Goal: Complete application form: Complete application form

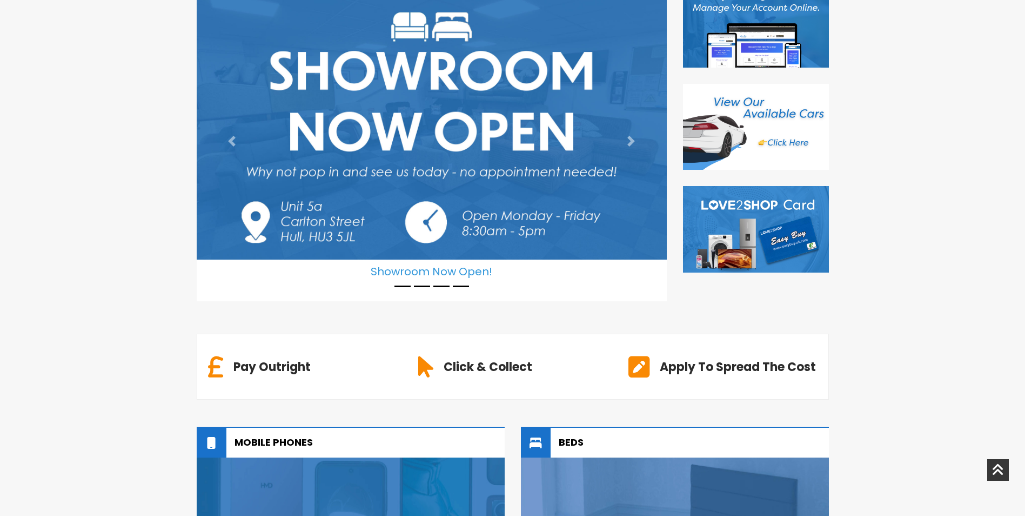
scroll to position [281, 0]
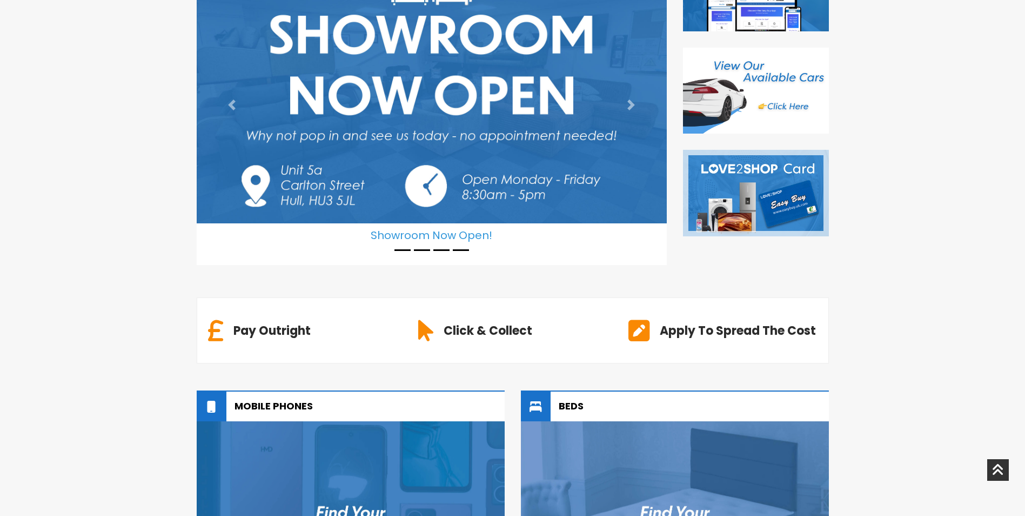
click at [735, 222] on img at bounding box center [756, 193] width 146 height 86
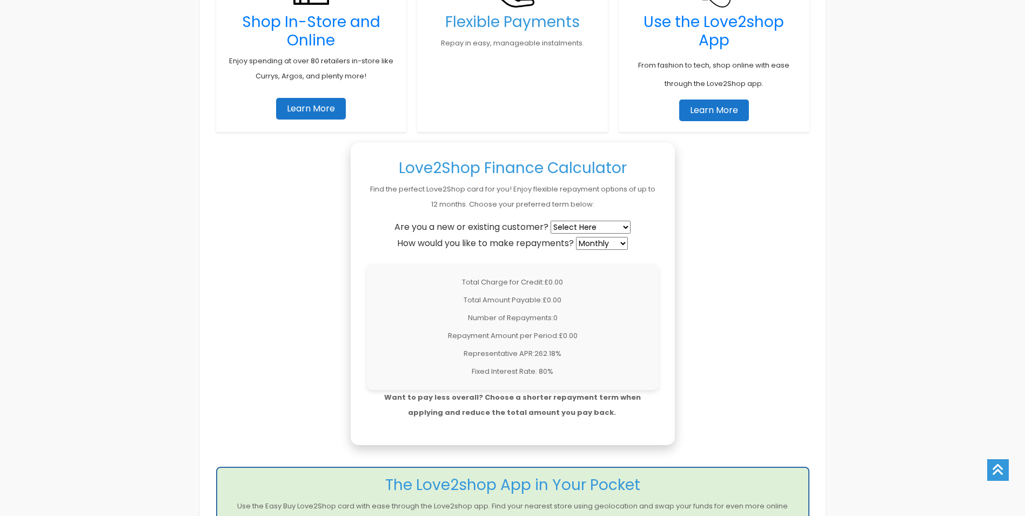
scroll to position [792, 0]
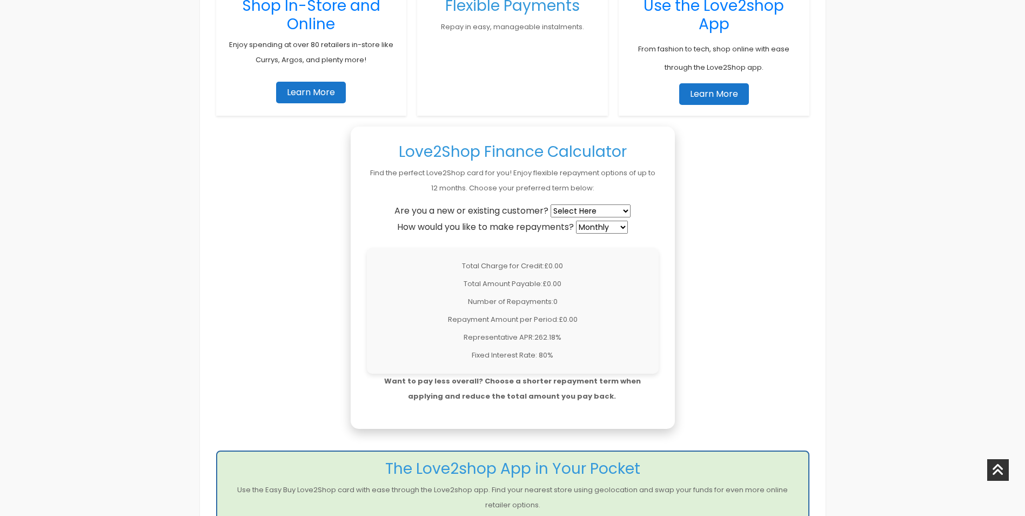
click at [616, 210] on select "Select Here New Customer Existing Customer" at bounding box center [591, 210] width 80 height 13
select select "existing"
click at [552, 204] on select "Select Here New Customer Existing Customer" at bounding box center [591, 210] width 80 height 13
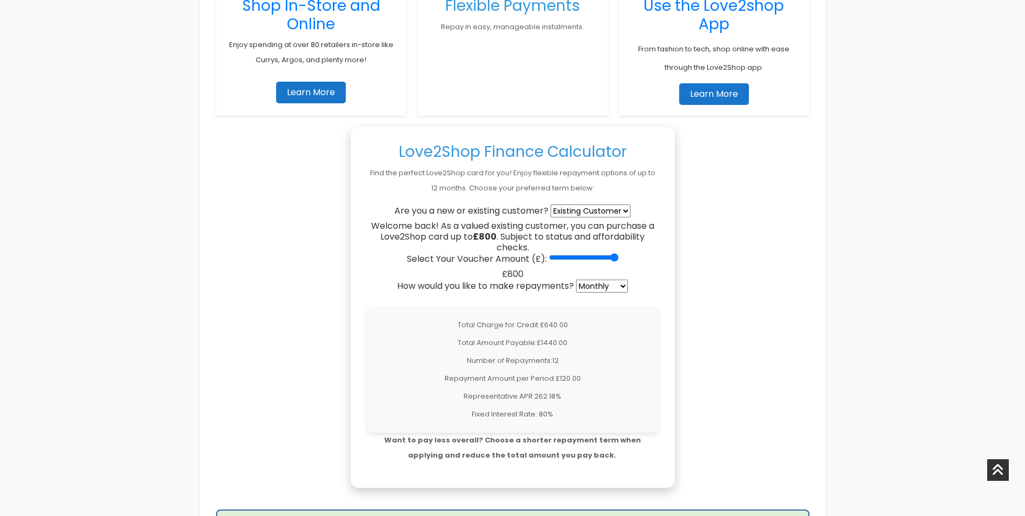
drag, startPoint x: 551, startPoint y: 259, endPoint x: 613, endPoint y: 263, distance: 62.2
type input "800"
click at [613, 262] on input "Select Your Voucher Amount (£):" at bounding box center [584, 257] width 70 height 9
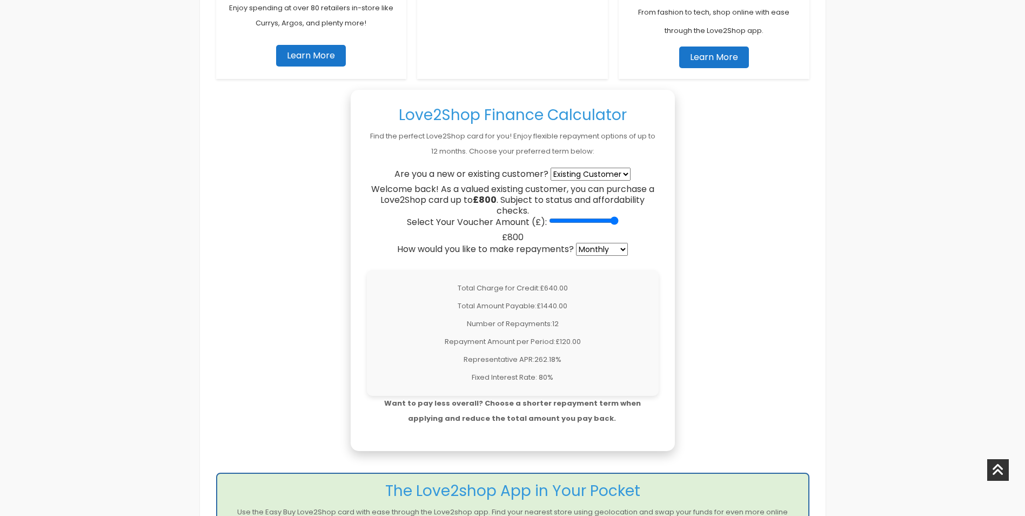
scroll to position [837, 0]
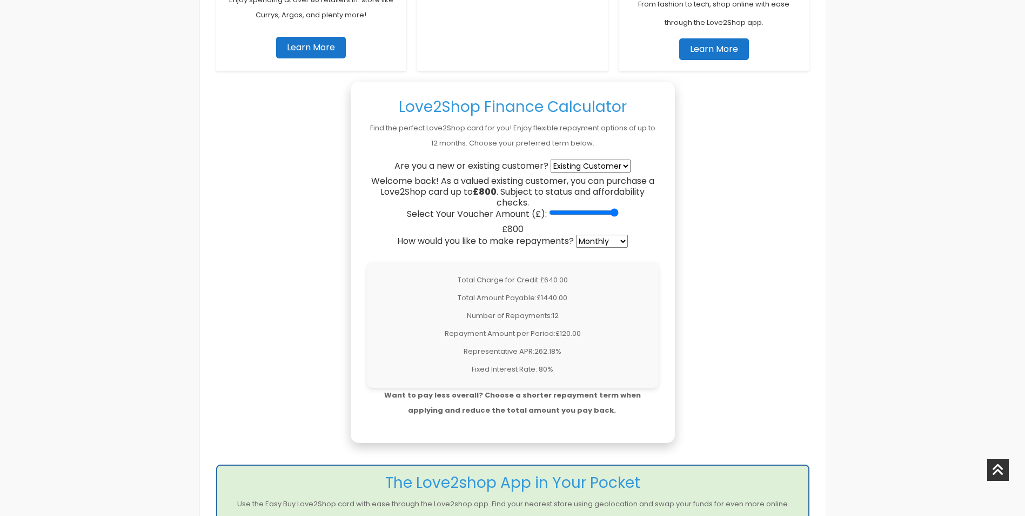
click at [615, 215] on input "Select Your Voucher Amount (£):" at bounding box center [584, 212] width 70 height 9
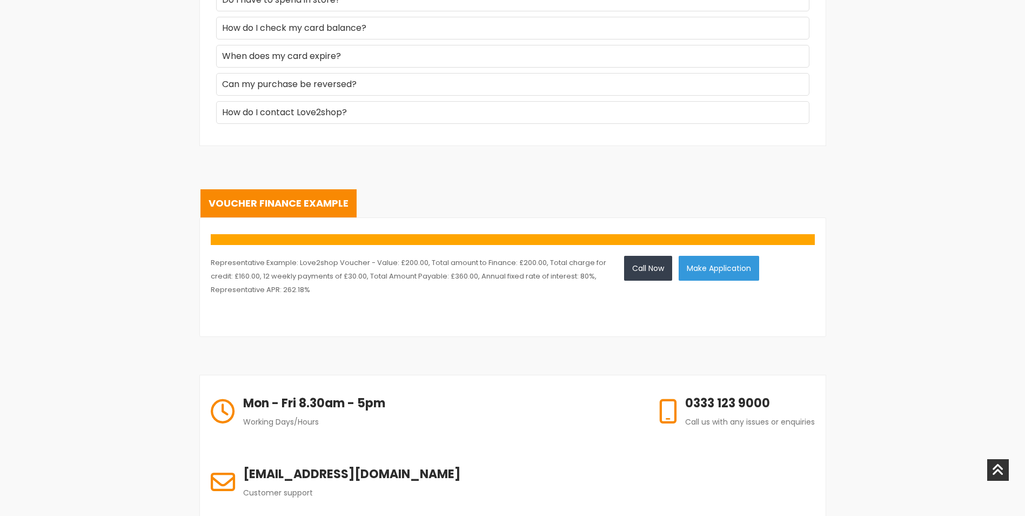
scroll to position [1639, 0]
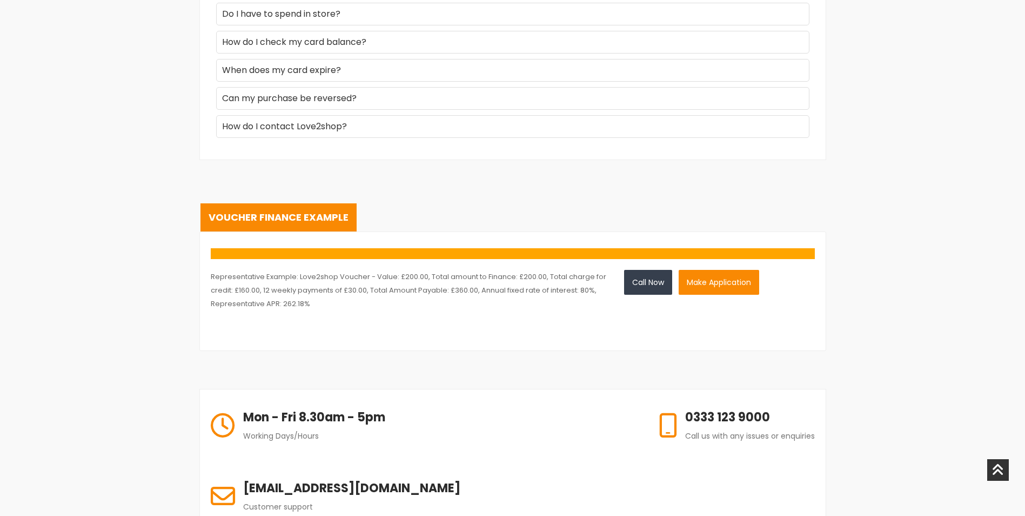
click at [738, 288] on button "Make Application" at bounding box center [719, 282] width 81 height 25
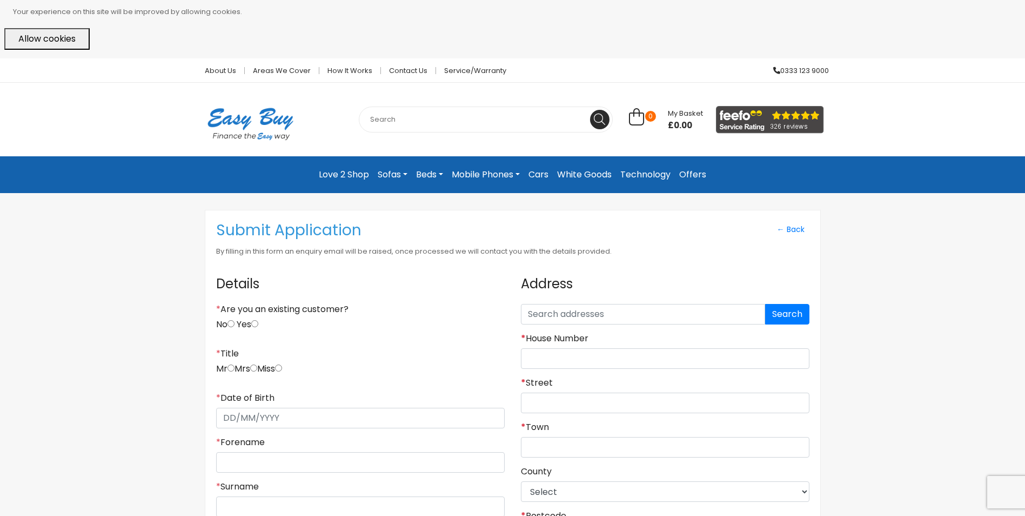
click at [258, 322] on input "Yes" at bounding box center [254, 323] width 7 height 7
radio input "true"
click at [257, 368] on input "radio" at bounding box center [253, 367] width 7 height 7
radio input "true"
click at [268, 412] on input "* Date of Birth" at bounding box center [360, 418] width 289 height 21
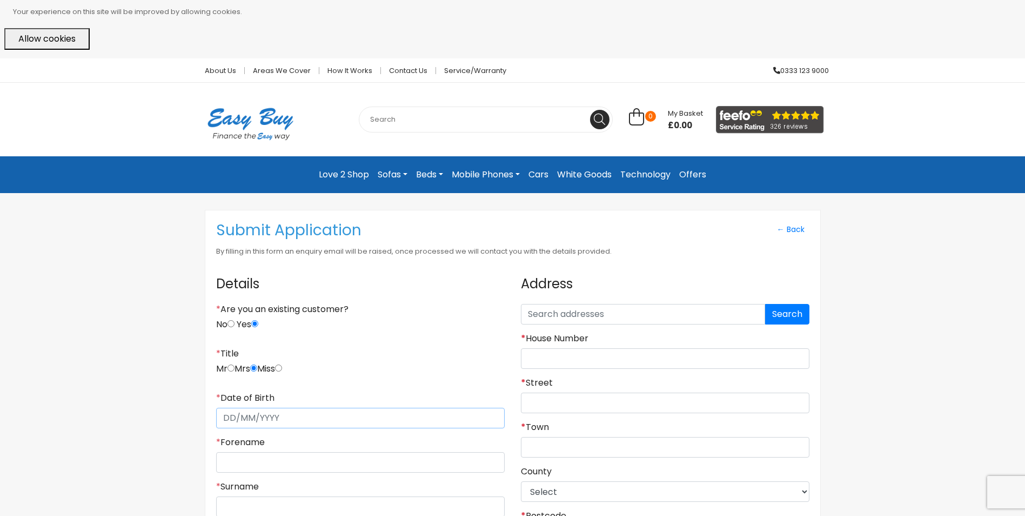
type input "[DATE]"
type input "Gemma Louise"
type input "Taylor"
type input "gemt1983@icloud.com"
type input "(07711) 818162"
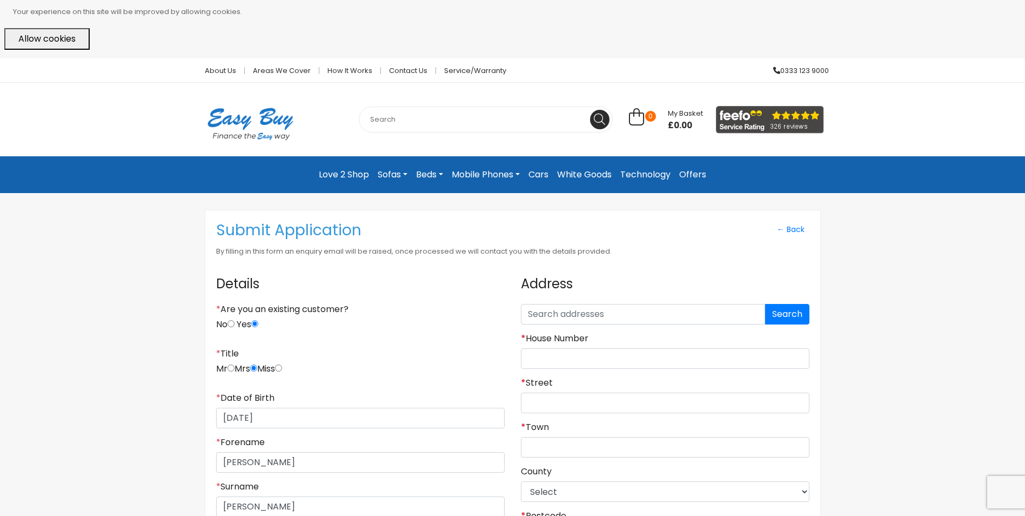
type input "150"
type input "10/07/2012"
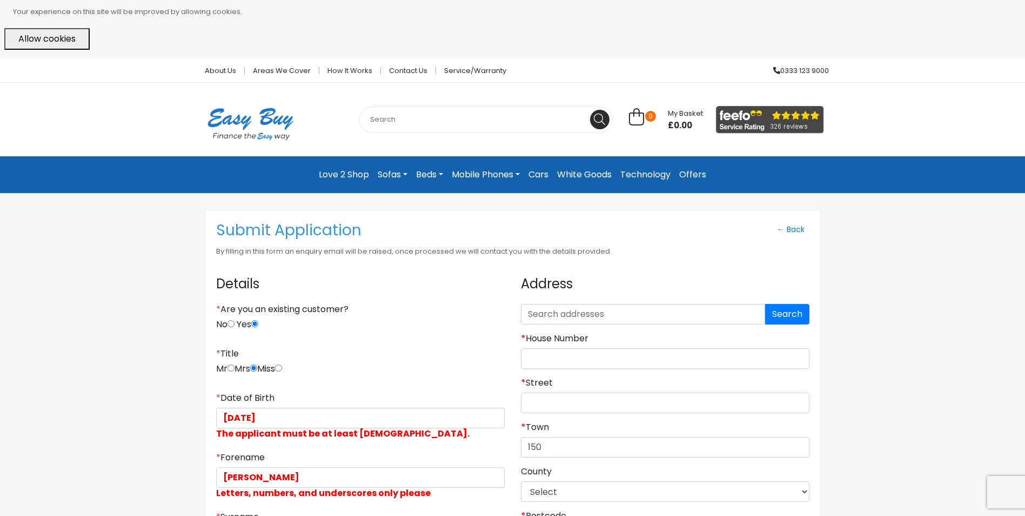
click at [310, 472] on input "Gemma Louise" at bounding box center [360, 477] width 289 height 21
type input "Gemma"
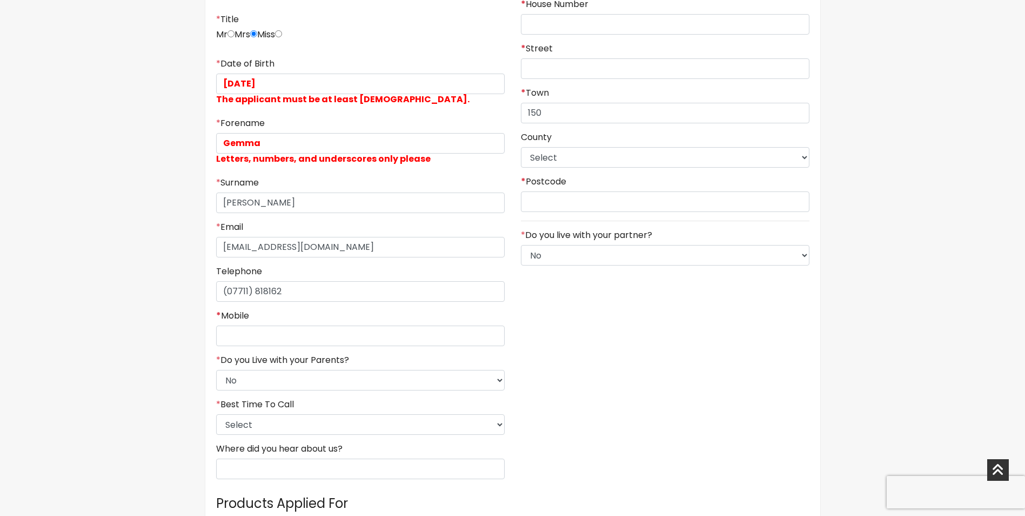
scroll to position [339, 0]
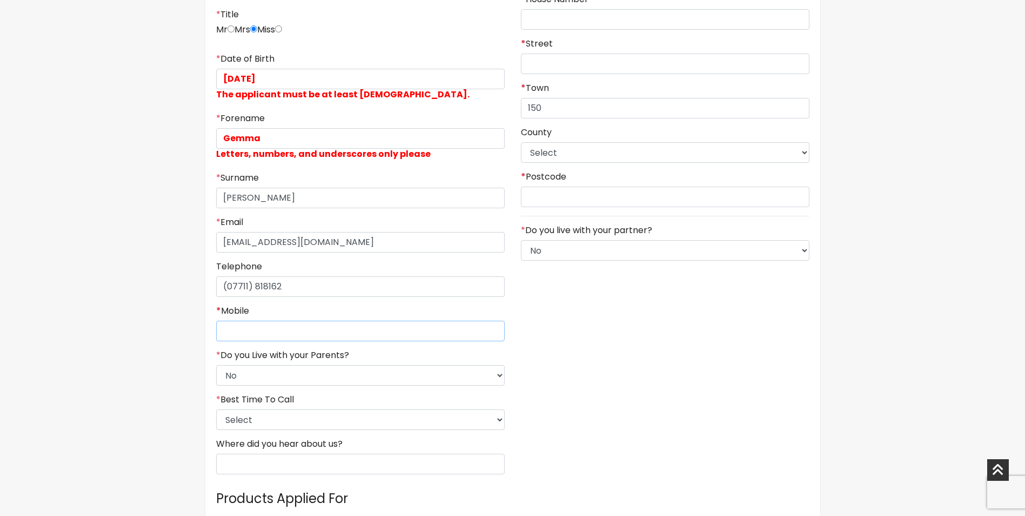
drag, startPoint x: 446, startPoint y: 335, endPoint x: 460, endPoint y: 325, distance: 17.5
click at [448, 335] on input "* Mobile" at bounding box center [360, 330] width 289 height 21
type input "07711818162"
type input "2"
type input "Myrtle Avenue"
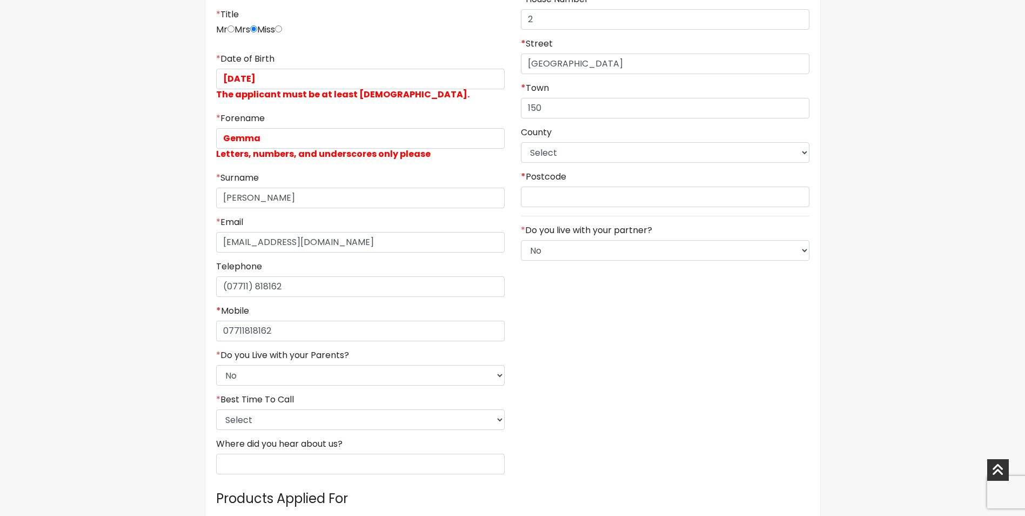
type input "HU13 0eg"
type input "07711818162"
click at [331, 372] on select "Select No Yes" at bounding box center [360, 375] width 289 height 21
click at [324, 375] on select "Select No Yes" at bounding box center [360, 375] width 289 height 21
click at [319, 411] on select "Select 9am-12pm 12pm-3pm 3pm-6pm 6pm-8pm Any Time" at bounding box center [360, 419] width 289 height 21
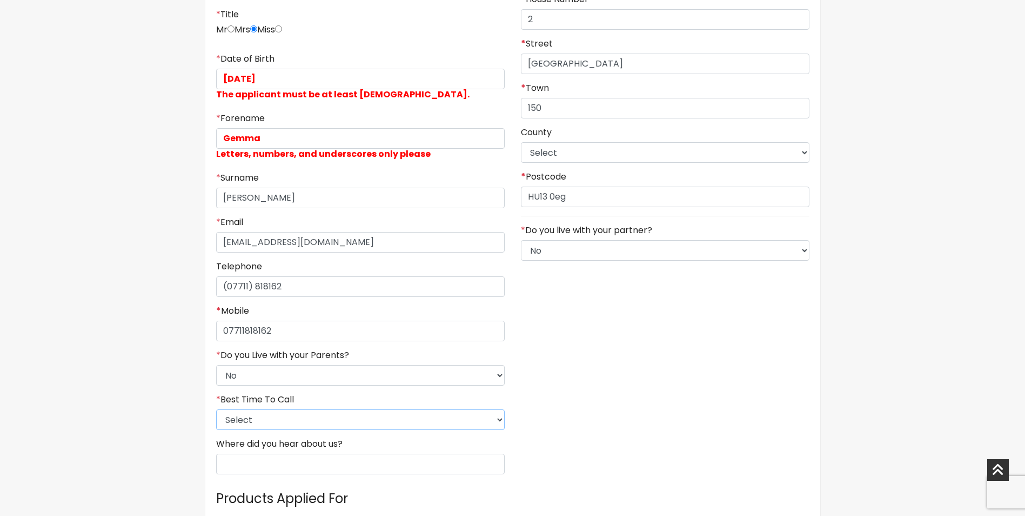
select select "5"
click at [216, 409] on select "Select 9am-12pm 12pm-3pm 3pm-6pm 6pm-8pm Any Time" at bounding box center [360, 419] width 289 height 21
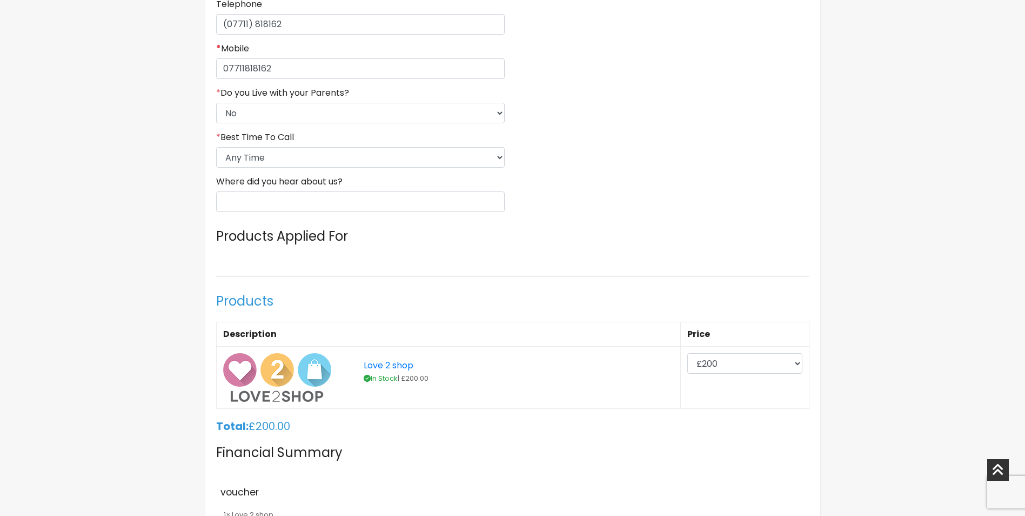
scroll to position [603, 0]
drag, startPoint x: 796, startPoint y: 377, endPoint x: 796, endPoint y: 364, distance: 13.0
click at [796, 374] on td "£200 £300 £400 £500 £600 £700 £800" at bounding box center [744, 375] width 129 height 62
click at [796, 362] on select "£200 £300 £400 £500 £600 £700 £800" at bounding box center [744, 361] width 115 height 21
select select "800"
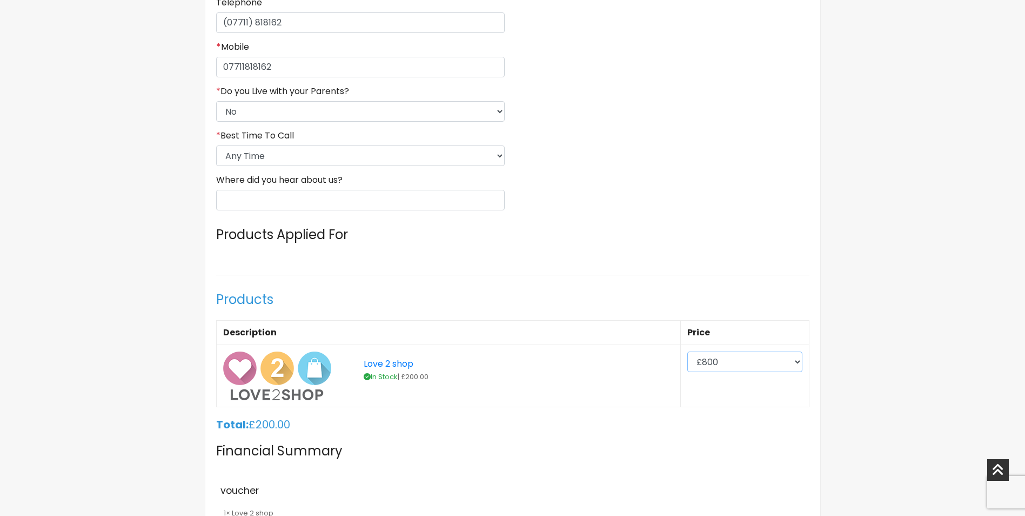
click at [687, 351] on select "£200 £300 £400 £500 £600 £700 £800" at bounding box center [744, 361] width 115 height 21
click at [1022, 268] on div "About Us Areas we cover How it works Contact Us Service/Warranty 0333 123 9000 …" at bounding box center [512, 343] width 1025 height 1774
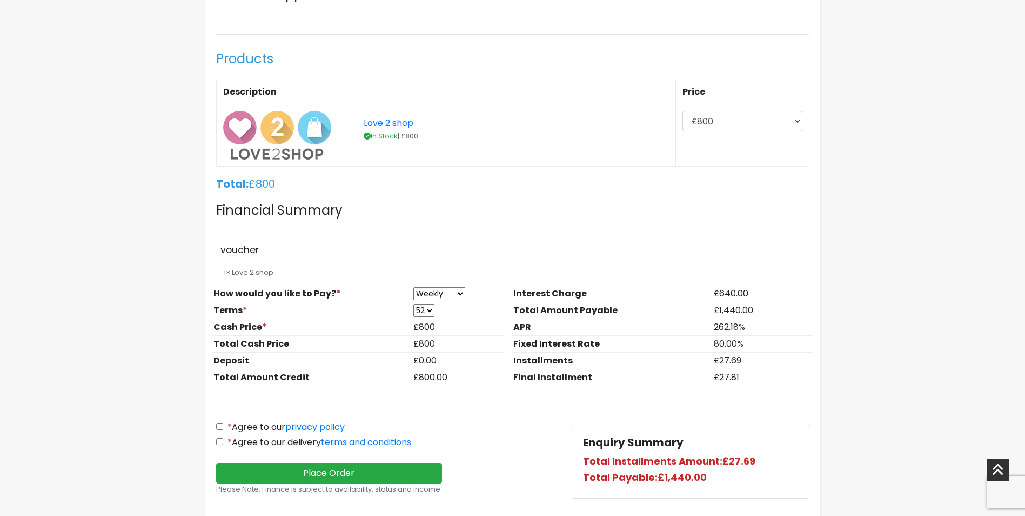
scroll to position [867, 0]
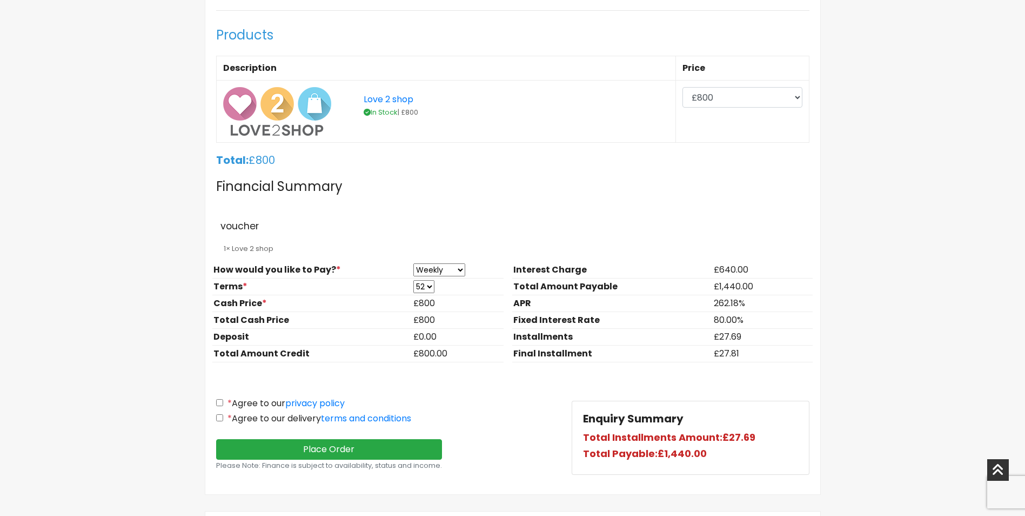
click at [222, 404] on input "* Agree to our privacy policy" at bounding box center [219, 402] width 7 height 7
checkbox input "true"
click at [222, 417] on input "* Agree to our delivery terms and conditions" at bounding box center [219, 417] width 7 height 7
checkbox input "true"
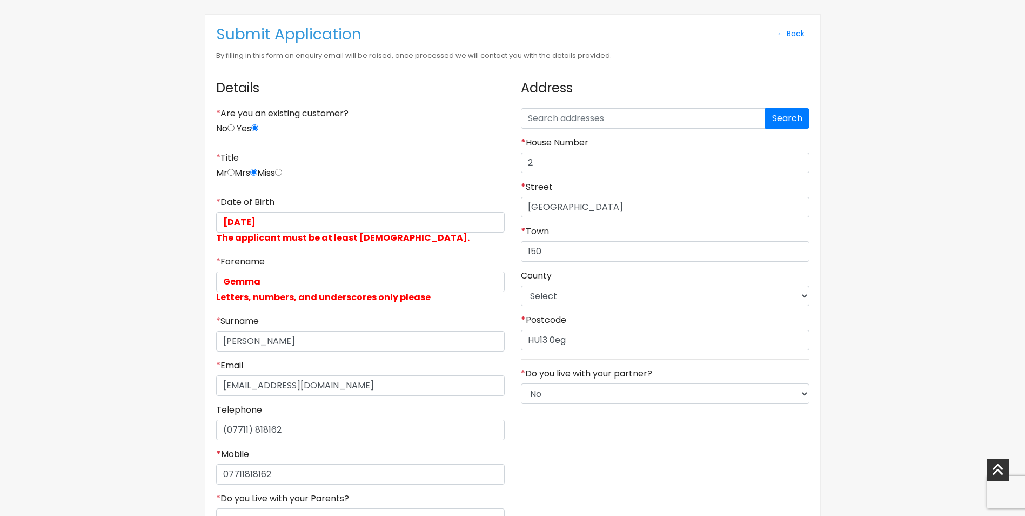
scroll to position [184, 0]
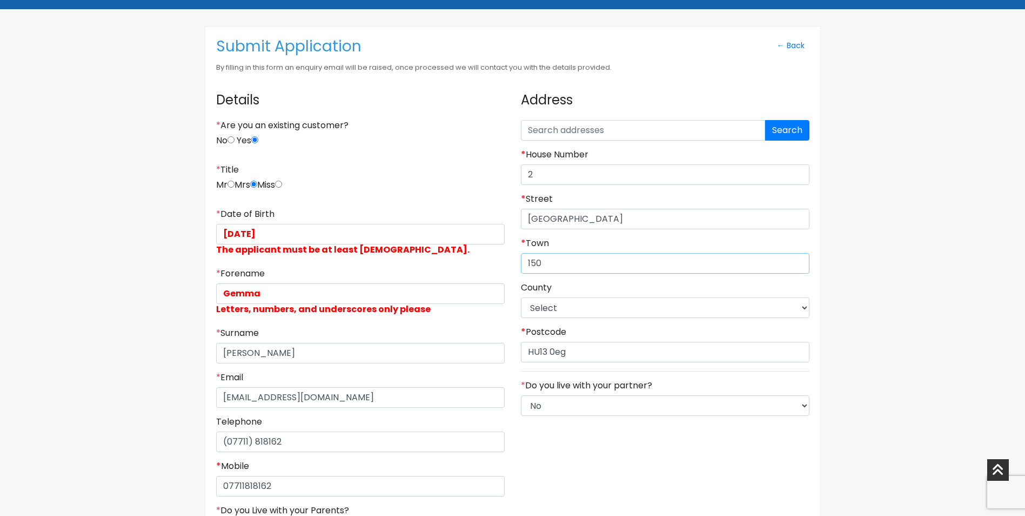
drag, startPoint x: 602, startPoint y: 259, endPoint x: 614, endPoint y: 256, distance: 12.8
click at [602, 259] on input "150" at bounding box center [665, 263] width 289 height 21
type input "15"
click at [344, 330] on div "* Surname Taylor" at bounding box center [360, 346] width 289 height 36
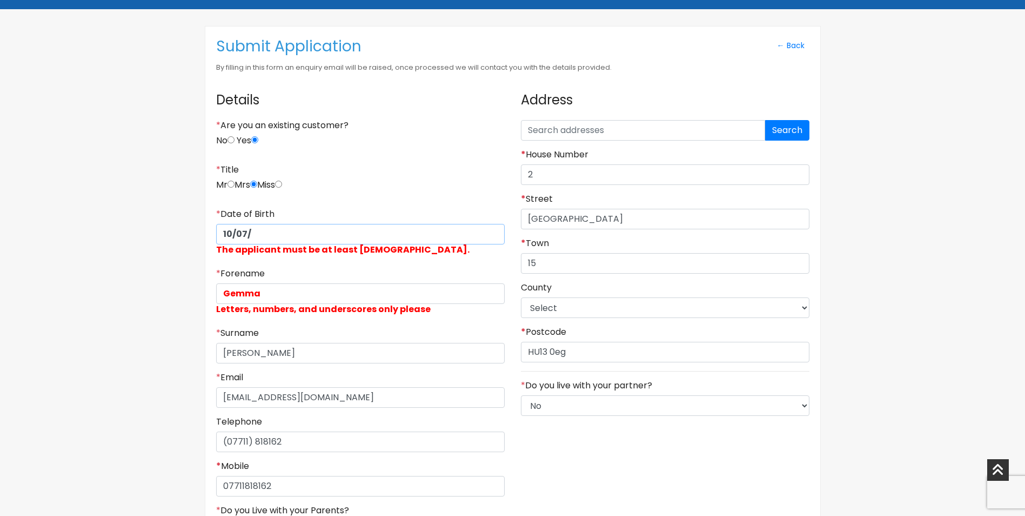
click at [297, 230] on input "10/07/" at bounding box center [360, 234] width 289 height 21
type input "1"
type input "25/05/1983"
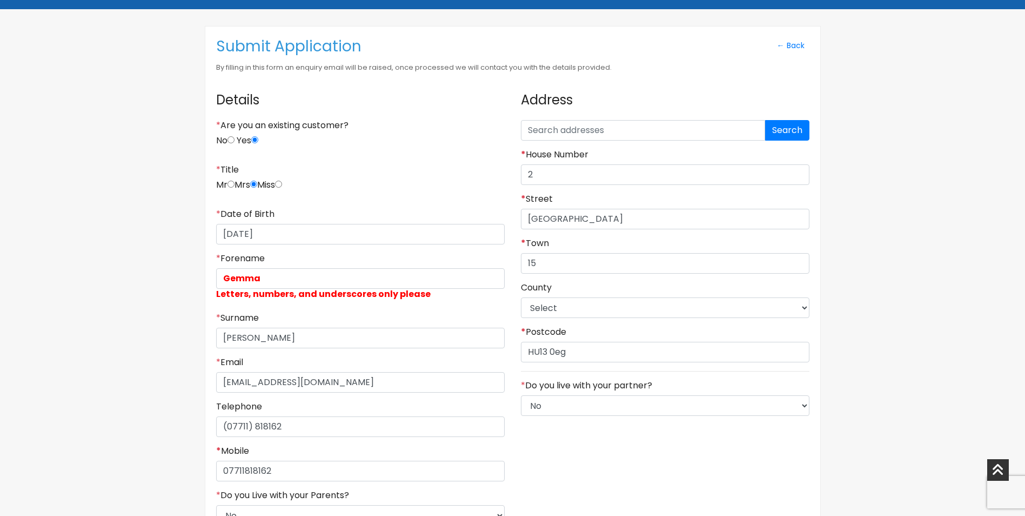
select select "East Riding of Yorkshire"
type input "10/07/2012"
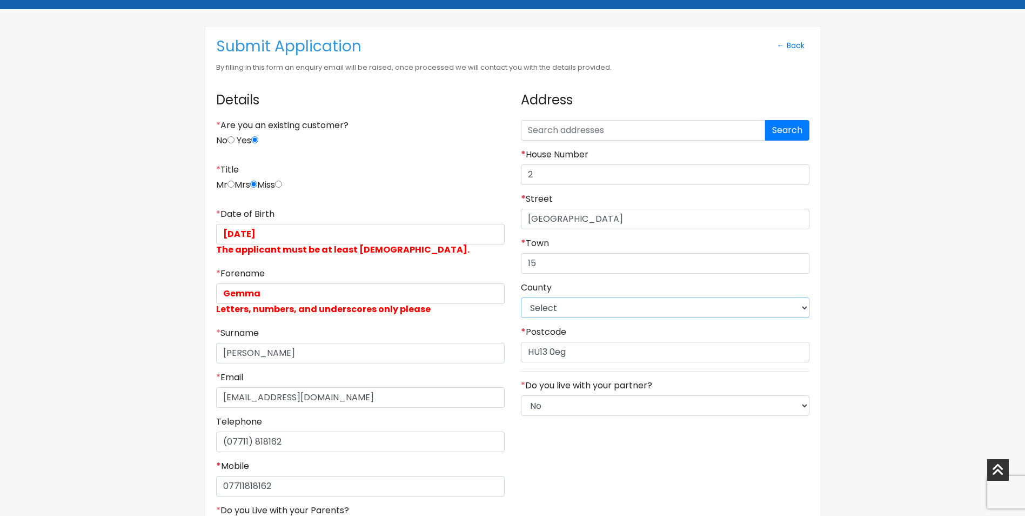
click at [637, 308] on select "Select East Riding of Yorkshire Lincolnshire North East Lincolnshire North Linc…" at bounding box center [665, 307] width 289 height 21
click at [620, 269] on input "15" at bounding box center [665, 263] width 289 height 21
type input "1"
type input "Hull"
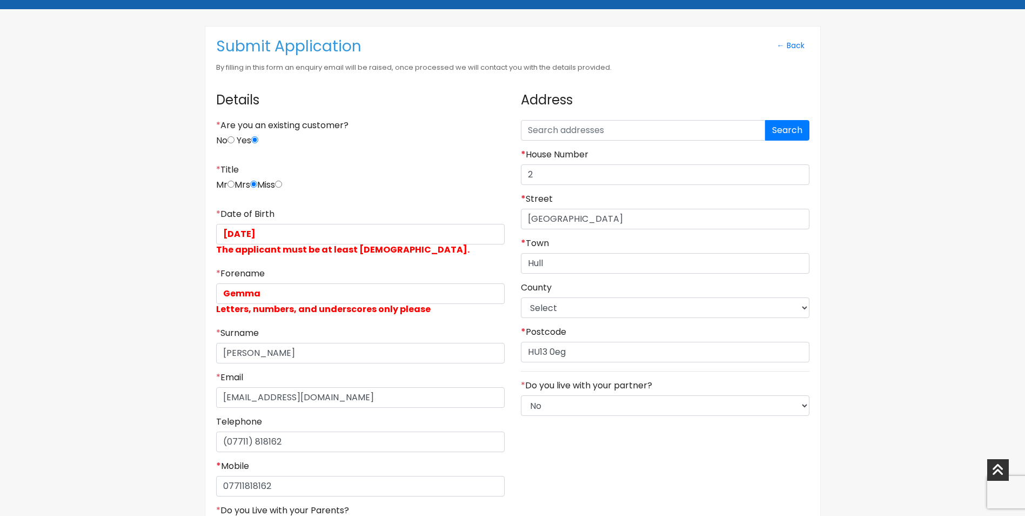
click at [275, 236] on input "10/07/2012" at bounding box center [360, 234] width 289 height 21
type input "1"
drag, startPoint x: 282, startPoint y: 232, endPoint x: 162, endPoint y: 226, distance: 120.1
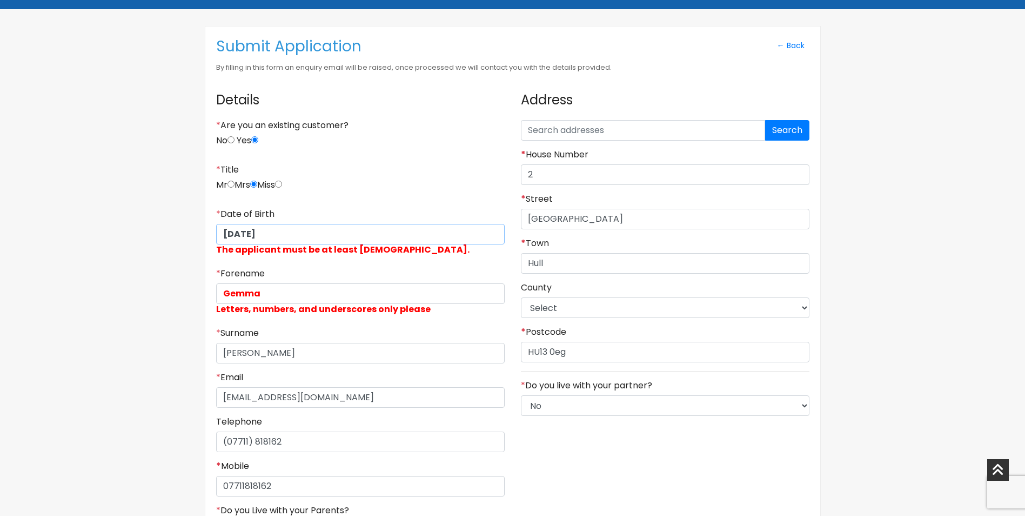
click at [325, 232] on input "10/07/2012" at bounding box center [360, 234] width 289 height 21
type input "1"
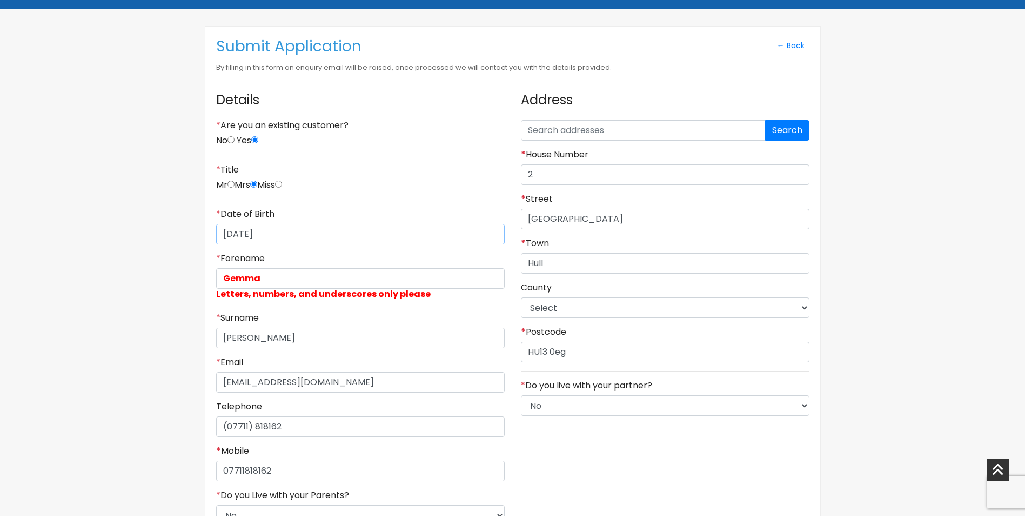
type input "25/05/1983"
click at [272, 276] on input "Gemma" at bounding box center [360, 278] width 289 height 21
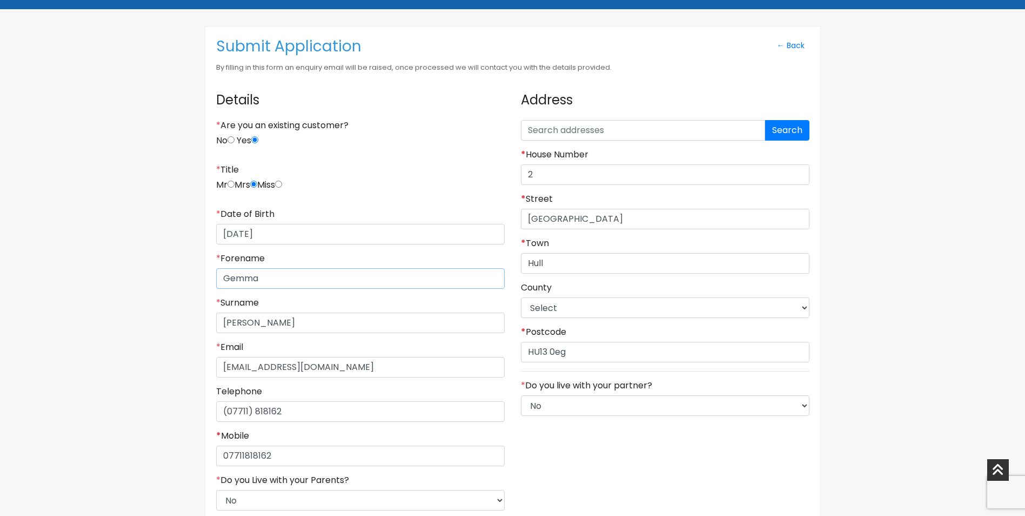
type input "Ocean"
click at [630, 222] on input "Myrtle Avenue" at bounding box center [665, 219] width 289 height 21
type input "Myrtle Avenue williamson street"
click at [591, 351] on input "HU13 0eg" at bounding box center [665, 352] width 289 height 21
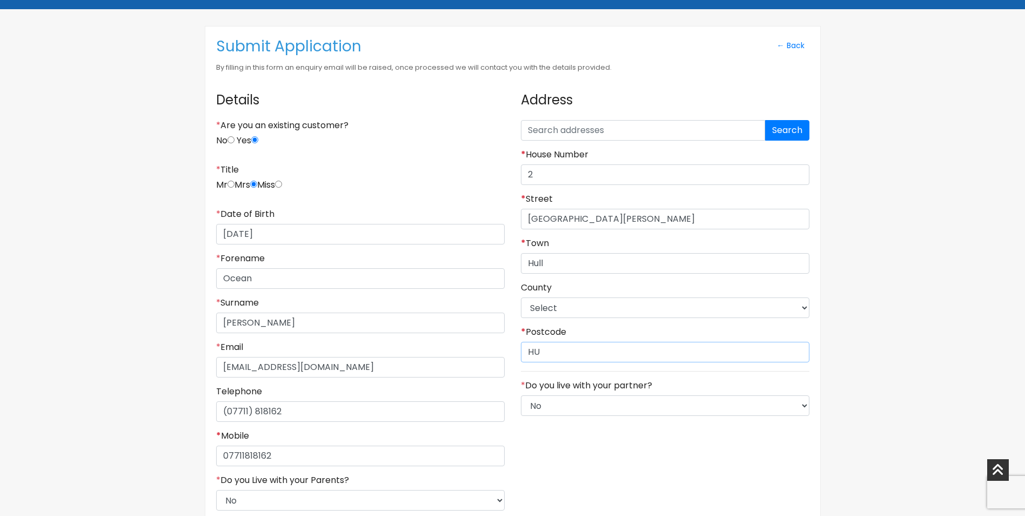
type input "HU9 1ES"
click at [577, 404] on select "Select No Yes" at bounding box center [665, 405] width 289 height 21
select select "1"
click at [521, 395] on select "Select No Yes" at bounding box center [665, 405] width 289 height 21
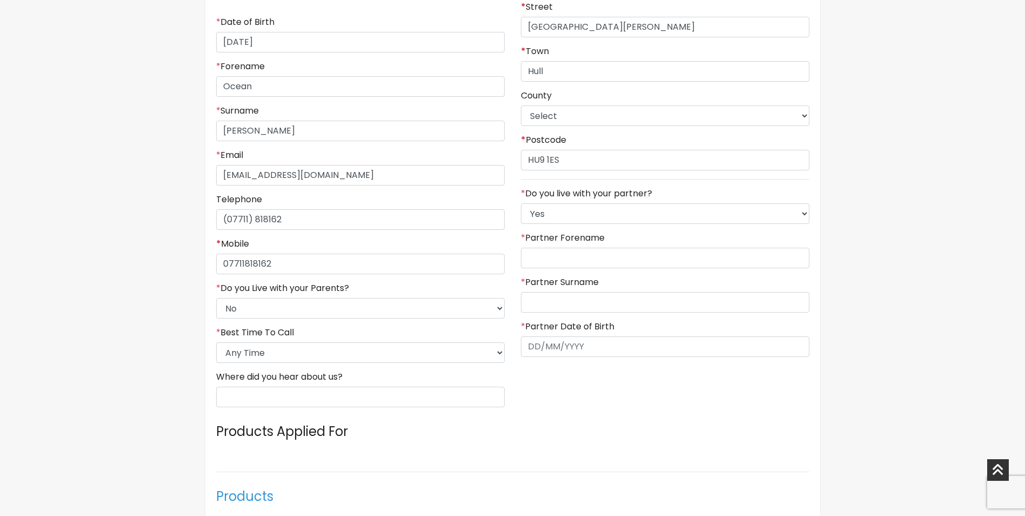
scroll to position [424, 0]
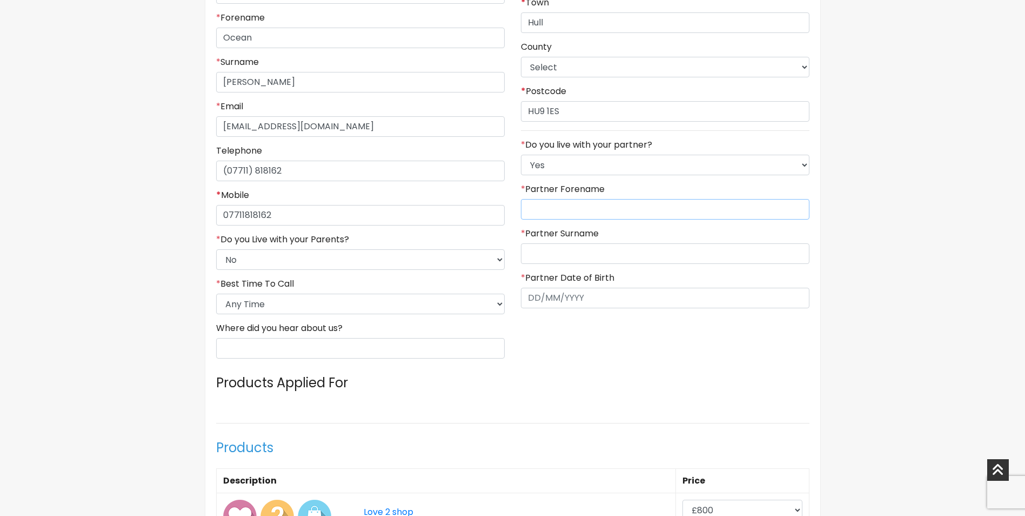
click at [555, 218] on input "* Partner Forename" at bounding box center [665, 209] width 289 height 21
type input "r"
type input "Robert"
click at [526, 248] on input "* Partner Surname" at bounding box center [665, 253] width 289 height 21
type input "Taylor"
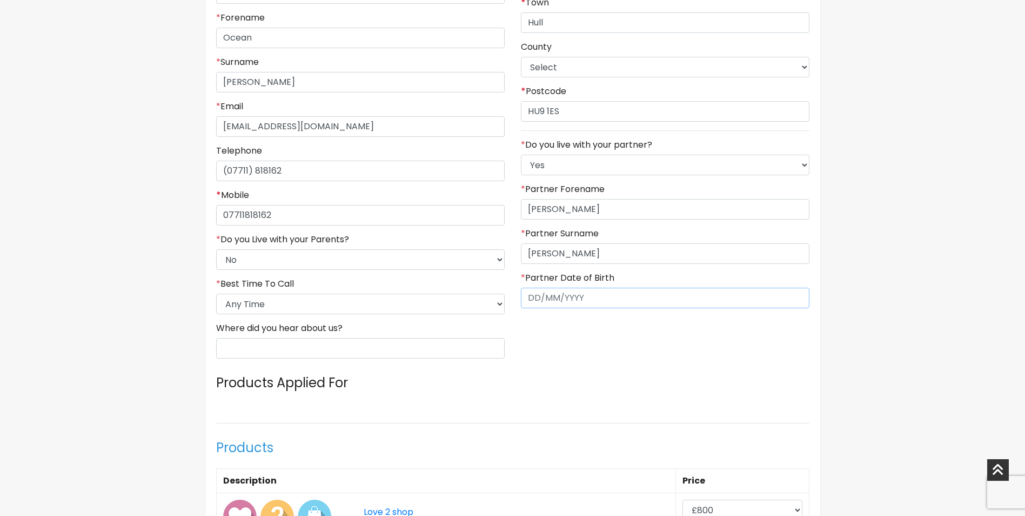
click at [535, 290] on input "text" at bounding box center [665, 298] width 289 height 21
type input "21/10/1982"
click at [432, 357] on input "Where did you hear about us?" at bounding box center [360, 348] width 289 height 21
drag, startPoint x: 264, startPoint y: 350, endPoint x: 255, endPoint y: 352, distance: 9.4
click at [255, 352] on input "exsisting cust" at bounding box center [360, 348] width 289 height 21
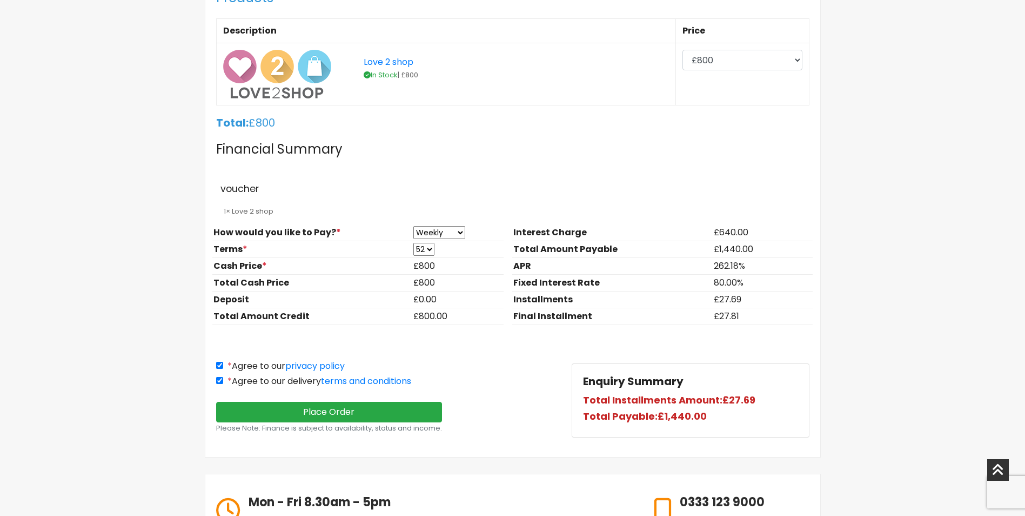
scroll to position [905, 0]
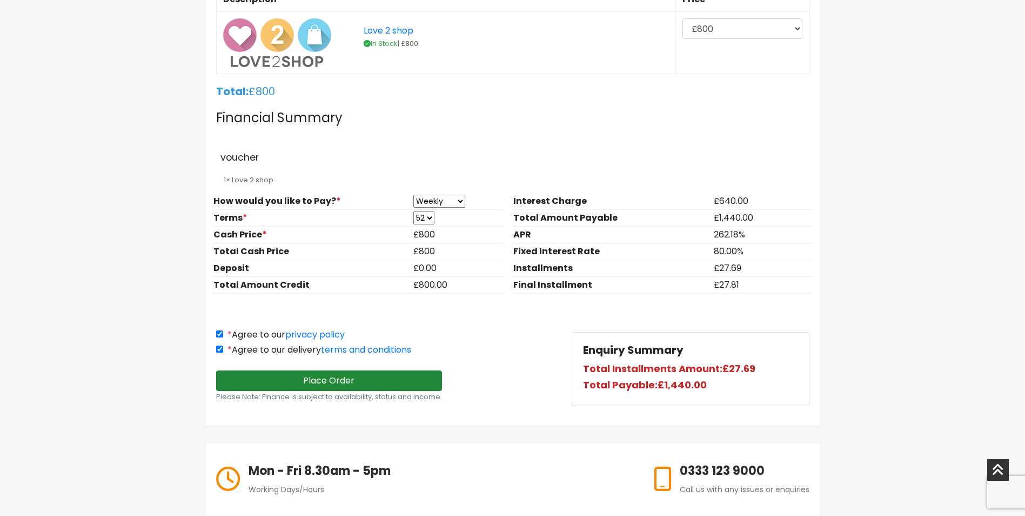
type input "existing cust"
click at [432, 373] on button "Place Order" at bounding box center [329, 380] width 226 height 21
